Goal: Navigation & Orientation: Find specific page/section

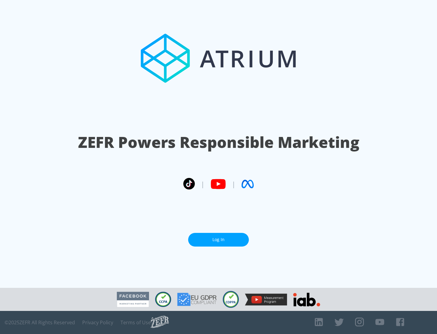
click at [218, 239] on link "Log In" at bounding box center [218, 240] width 61 height 14
